Goal: Find specific page/section: Find specific page/section

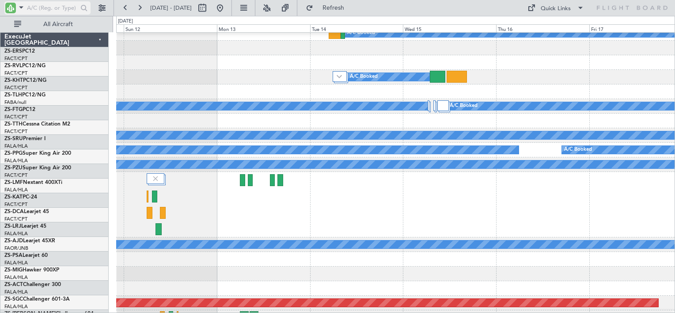
scroll to position [356, 0]
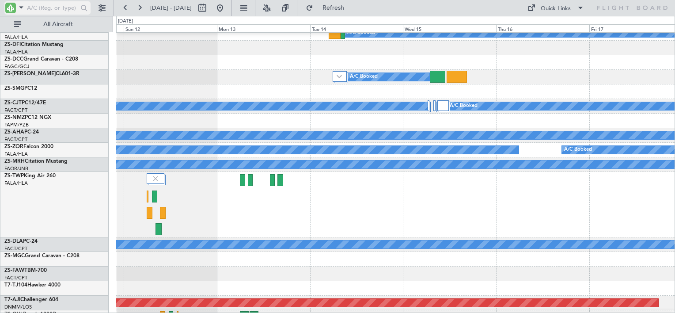
click at [37, 6] on input "text" at bounding box center [52, 7] width 51 height 13
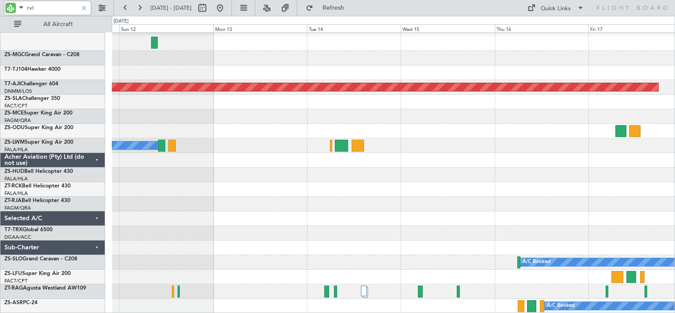
scroll to position [0, 0]
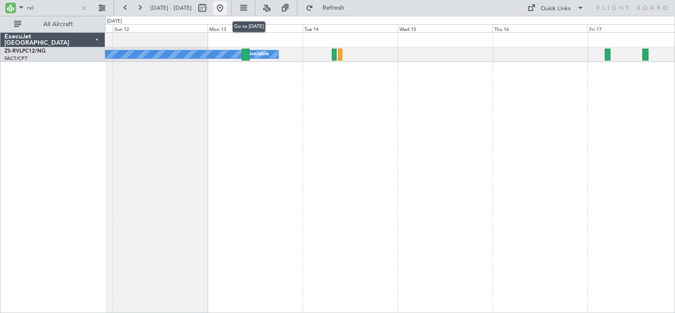
click at [227, 10] on button at bounding box center [220, 8] width 14 height 14
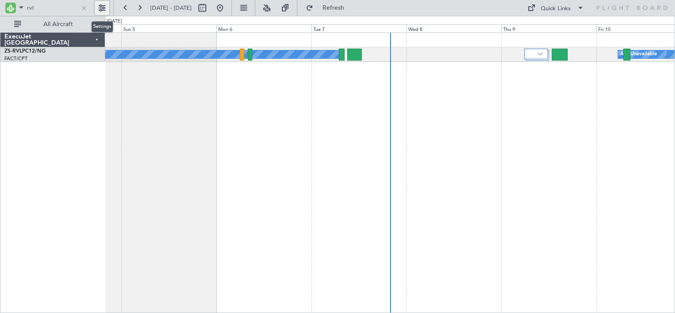
click at [104, 12] on button at bounding box center [102, 8] width 14 height 14
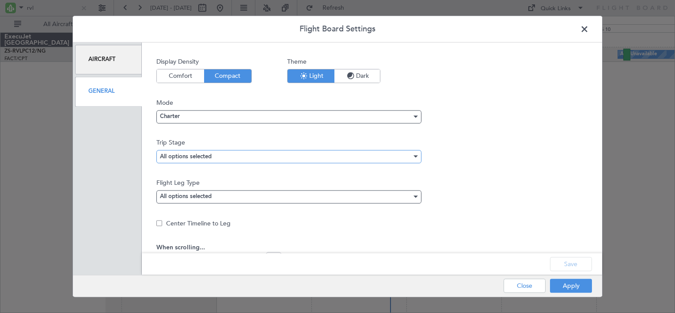
click at [196, 157] on mat-select-trigger "All options selected" at bounding box center [186, 157] width 52 height 6
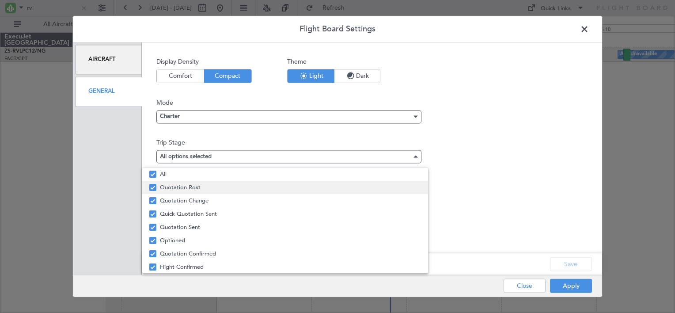
click at [190, 193] on span "Quotation Rqst" at bounding box center [290, 187] width 260 height 13
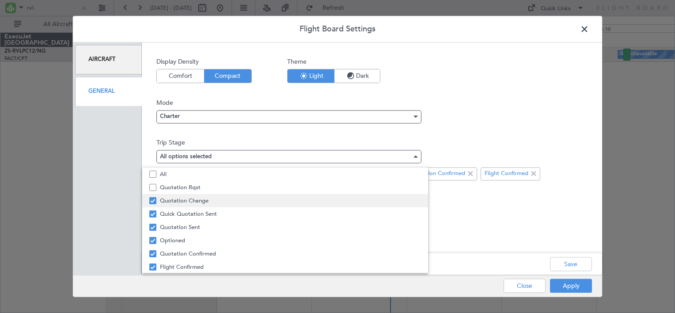
click at [194, 201] on span "Quotation Change" at bounding box center [290, 200] width 260 height 13
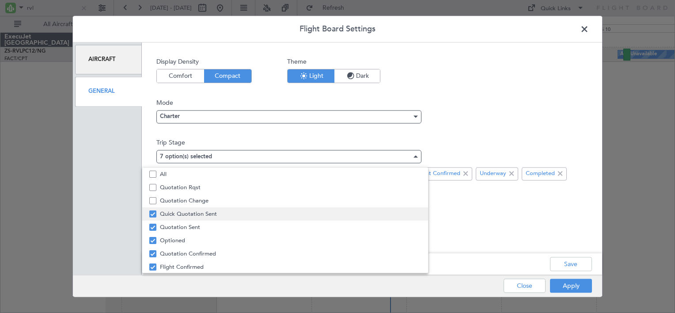
click at [198, 210] on span "Quick Quotation Sent" at bounding box center [290, 213] width 260 height 13
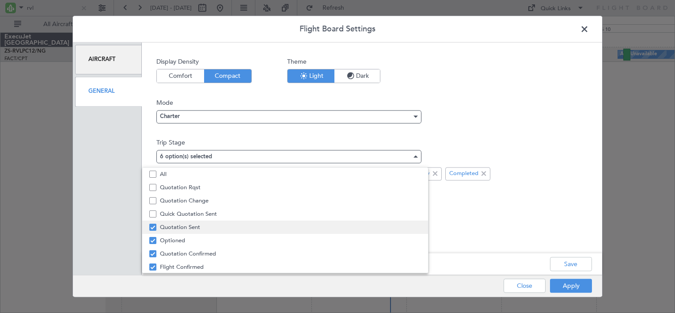
click at [205, 223] on span "Quotation Sent" at bounding box center [290, 226] width 260 height 13
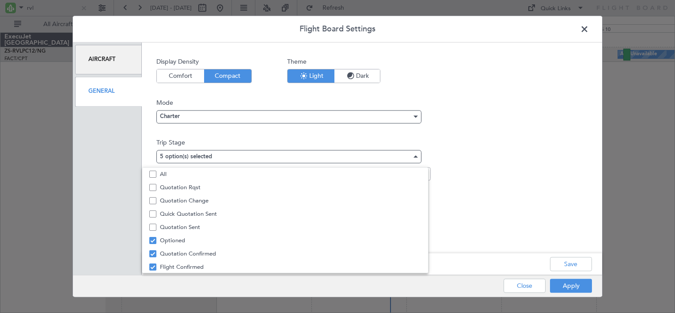
click at [574, 263] on div at bounding box center [337, 156] width 675 height 313
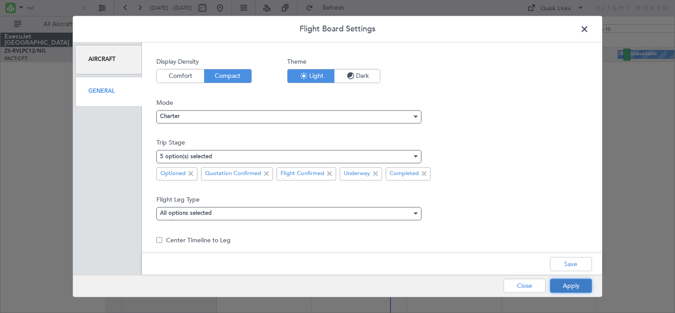
click at [572, 284] on button "Apply" at bounding box center [571, 286] width 42 height 14
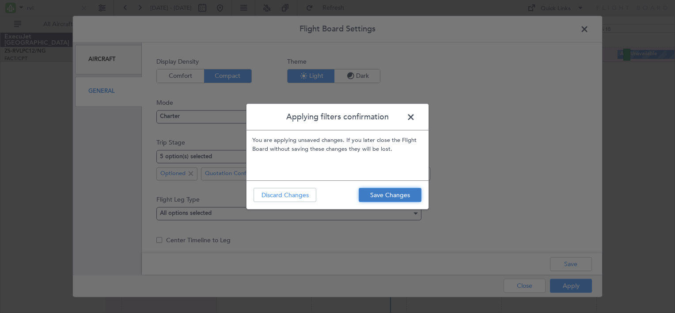
click at [390, 191] on button "Save Changes" at bounding box center [390, 195] width 63 height 14
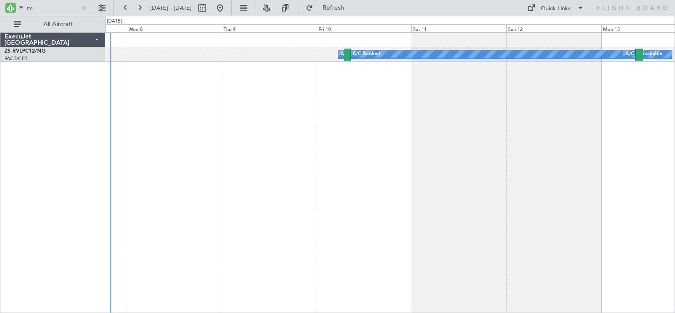
click at [319, 97] on div "A/C Unavailable A/C Booked A/C Unavailable A/C Booked A/C Booked A/C Booked" at bounding box center [390, 172] width 570 height 280
click at [30, 7] on input "rvl" at bounding box center [52, 7] width 51 height 13
click at [30, 7] on input "c" at bounding box center [52, 7] width 51 height 13
type input "c"
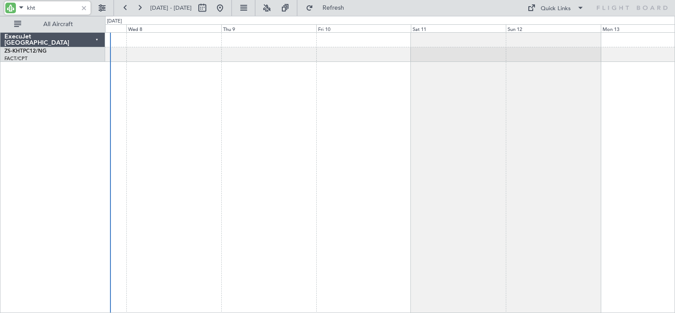
type input "kht"
